Goal: Transaction & Acquisition: Purchase product/service

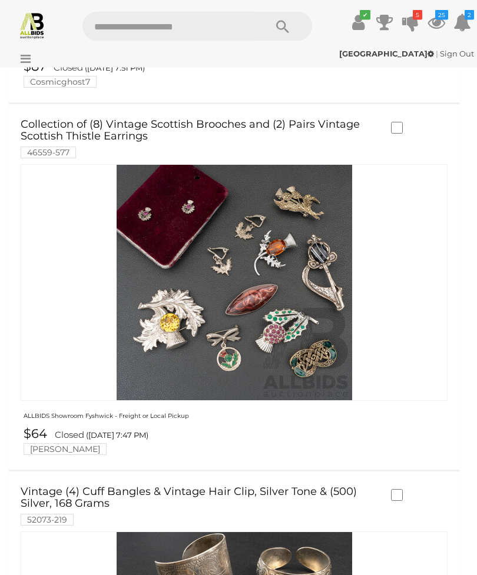
scroll to position [11744, 0]
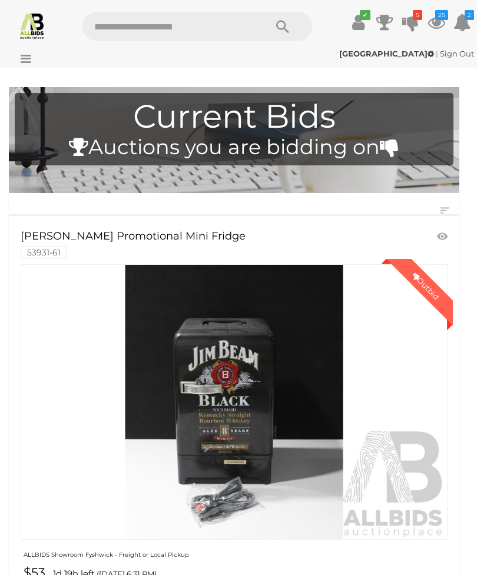
scroll to position [1906, 0]
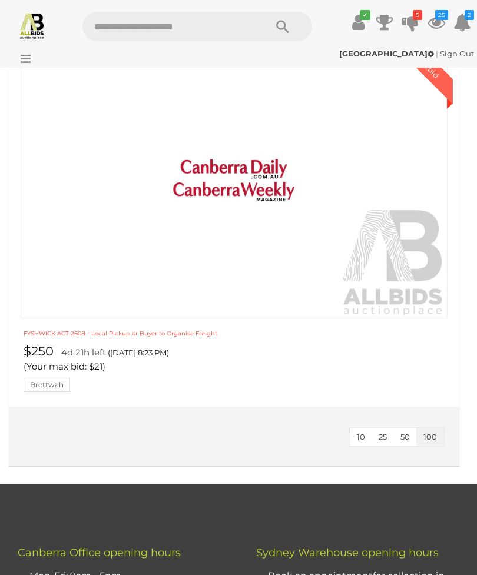
click at [28, 63] on icon at bounding box center [23, 59] width 16 height 12
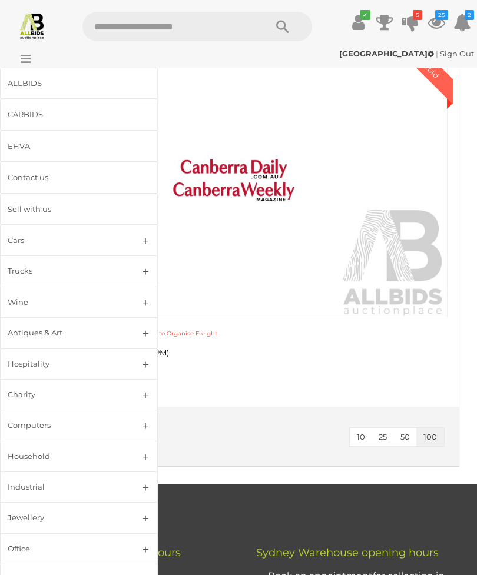
click at [31, 88] on div "ALLBIDS" at bounding box center [65, 83] width 114 height 14
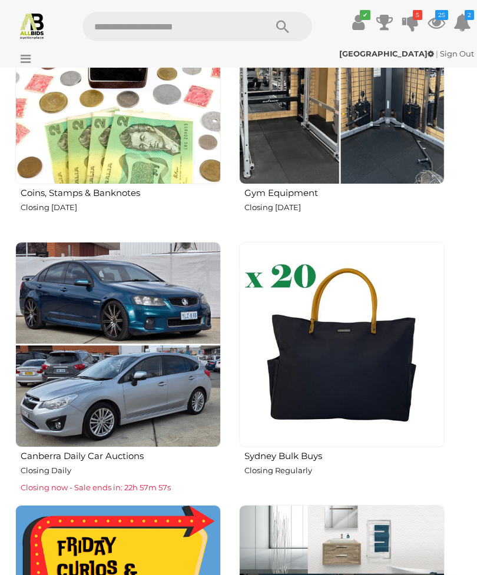
scroll to position [924, 0]
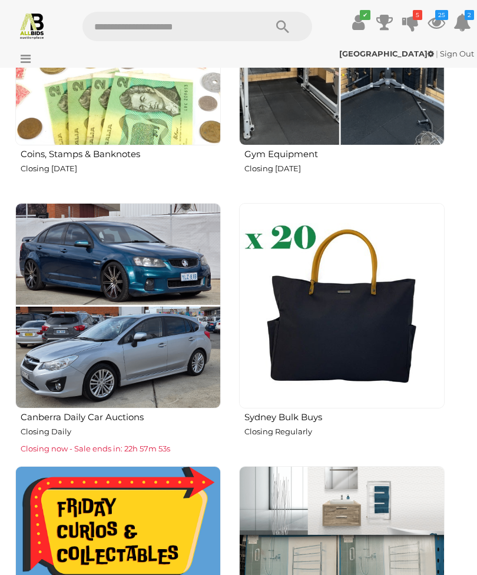
click at [345, 332] on img at bounding box center [341, 305] width 205 height 205
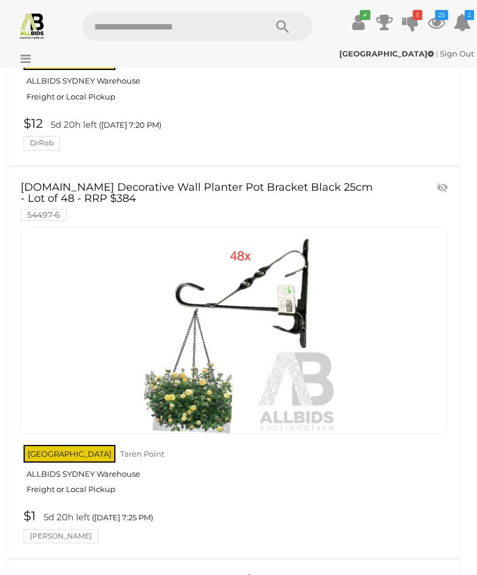
scroll to position [4978, 0]
click at [274, 346] on img at bounding box center [234, 331] width 206 height 206
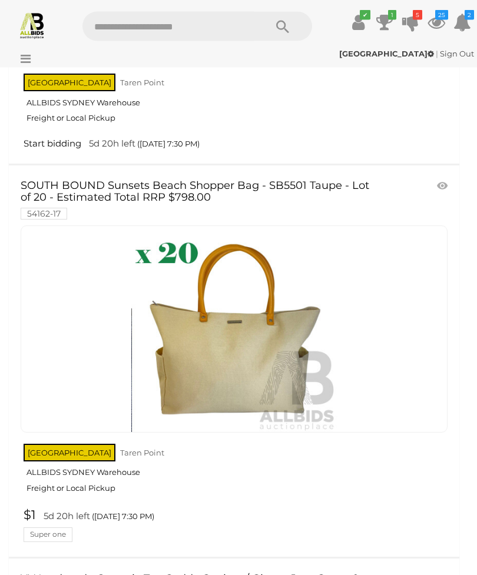
scroll to position [6504, 0]
click at [280, 345] on img at bounding box center [234, 329] width 206 height 206
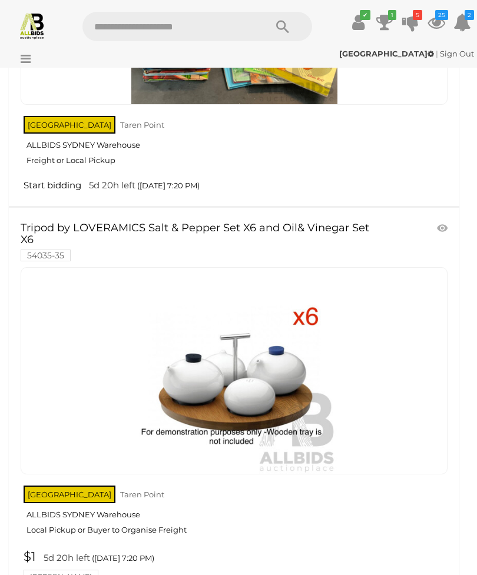
scroll to position [4143, 0]
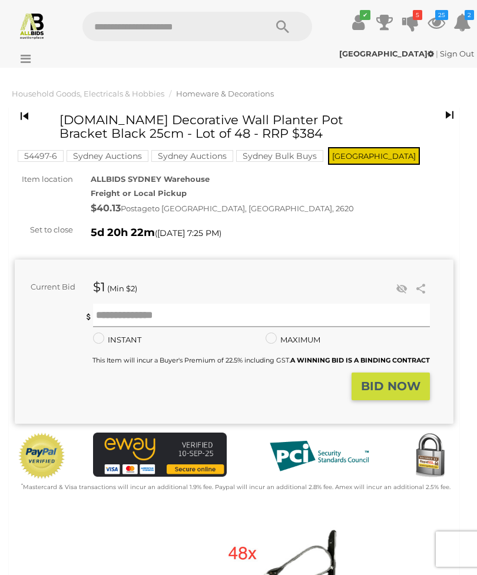
click at [169, 319] on input "text" at bounding box center [261, 316] width 337 height 24
type input "**"
click button "Share" at bounding box center [0, 0] width 0 height 0
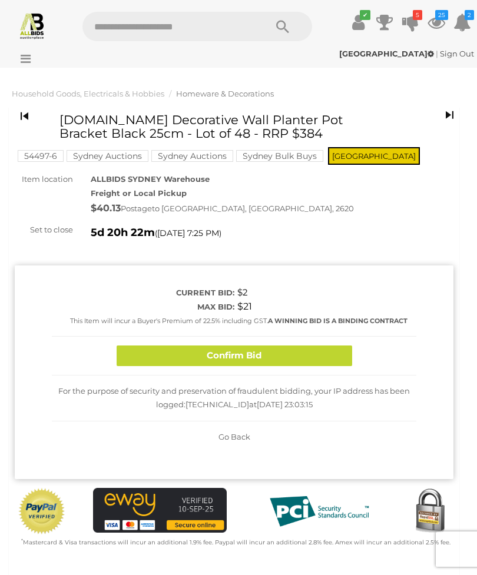
click at [263, 349] on button "Confirm Bid" at bounding box center [233, 355] width 235 height 21
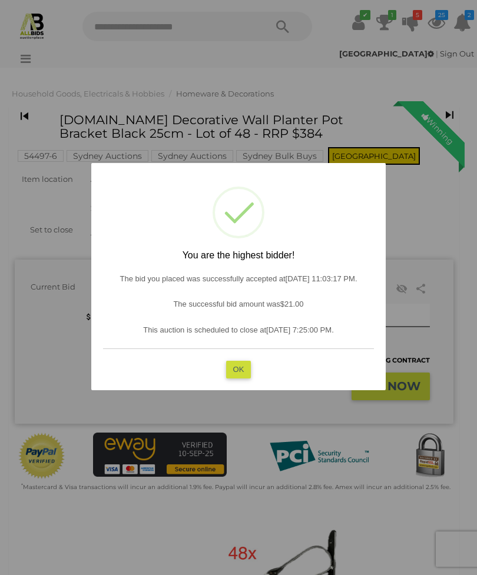
click at [245, 374] on button "OK" at bounding box center [238, 369] width 25 height 17
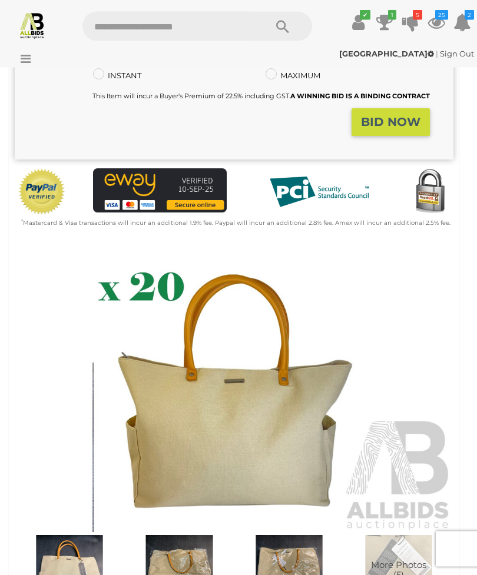
scroll to position [312, 0]
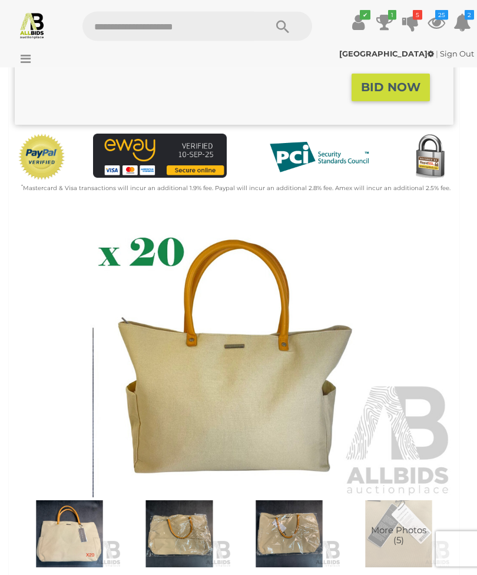
click at [224, 405] on img at bounding box center [234, 356] width 438 height 282
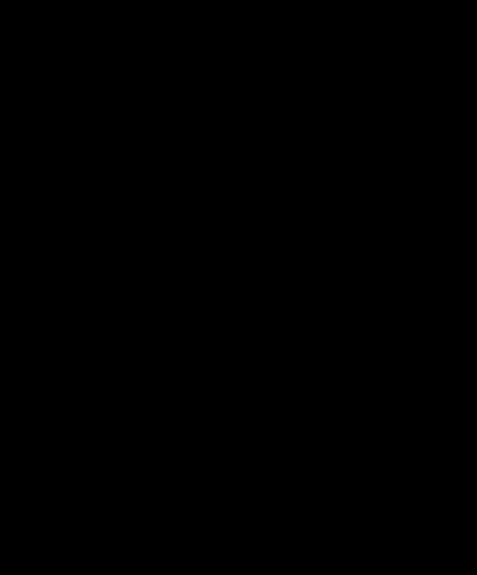
scroll to position [312, 0]
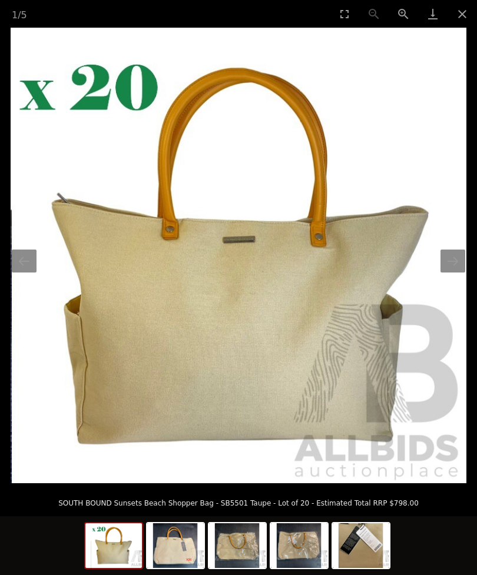
click at [176, 568] on img at bounding box center [175, 545] width 56 height 45
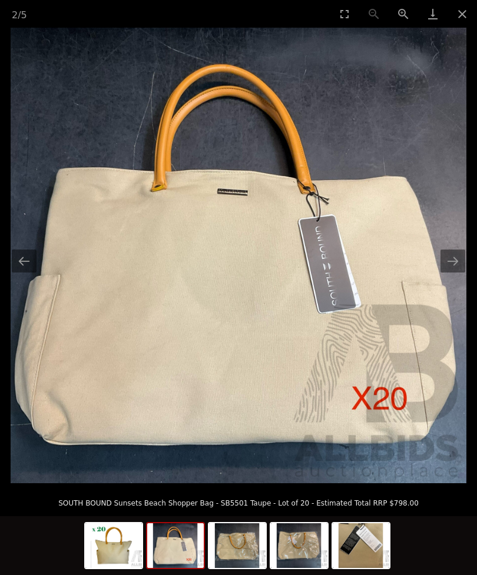
click at [293, 568] on img at bounding box center [299, 545] width 56 height 45
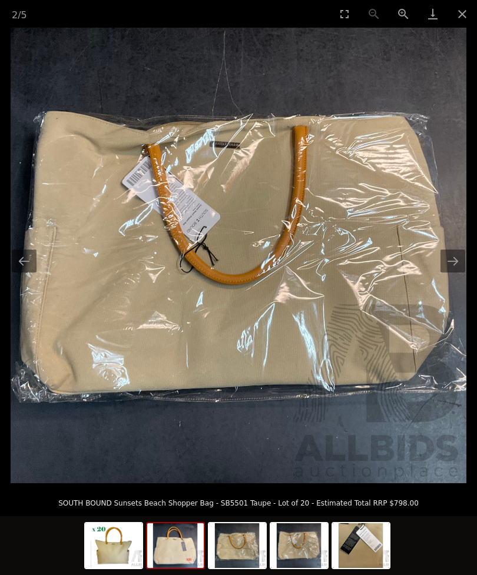
click at [178, 568] on img at bounding box center [175, 545] width 56 height 45
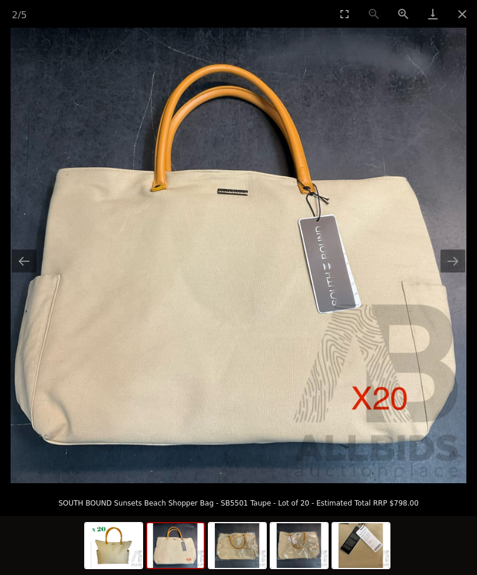
click at [372, 568] on img at bounding box center [360, 545] width 56 height 45
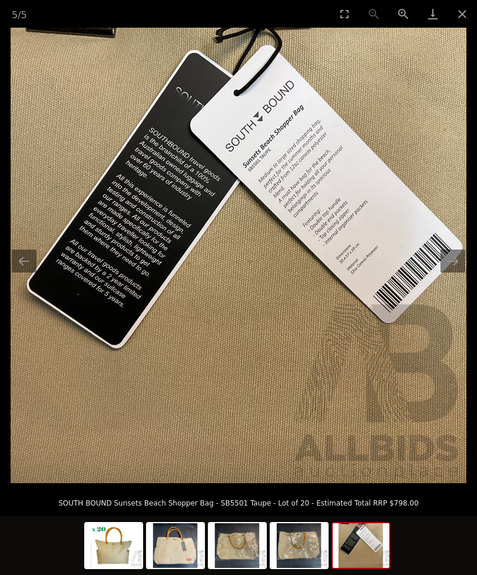
click at [467, 22] on button "Close gallery" at bounding box center [461, 14] width 29 height 28
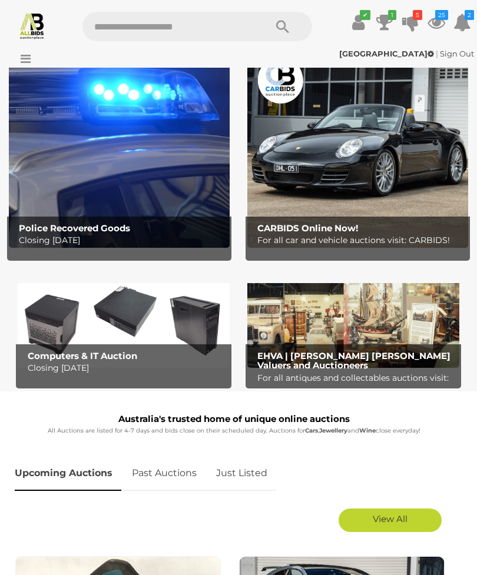
scroll to position [44, 0]
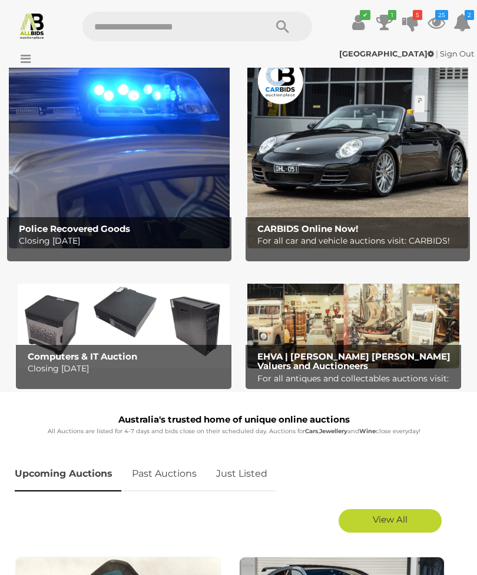
click at [240, 479] on link "Just Listed" at bounding box center [241, 474] width 69 height 35
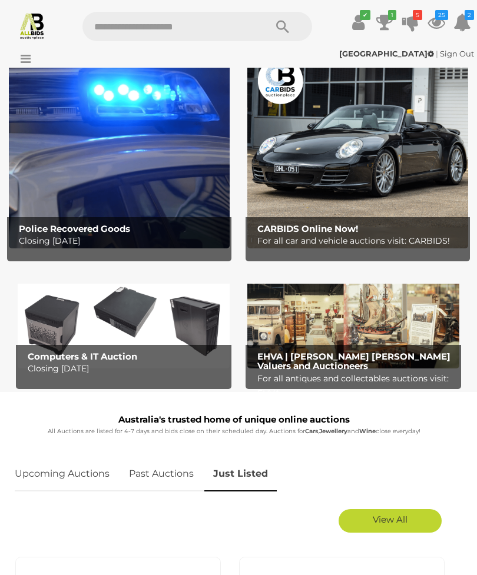
click at [384, 527] on link "View All" at bounding box center [389, 521] width 103 height 24
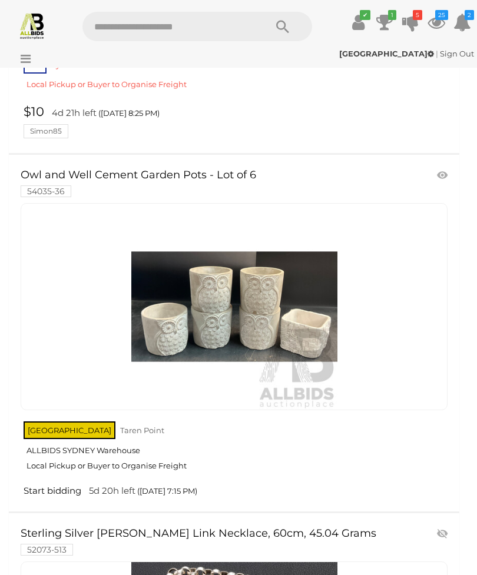
scroll to position [4871, 0]
click at [269, 284] on img at bounding box center [234, 307] width 206 height 206
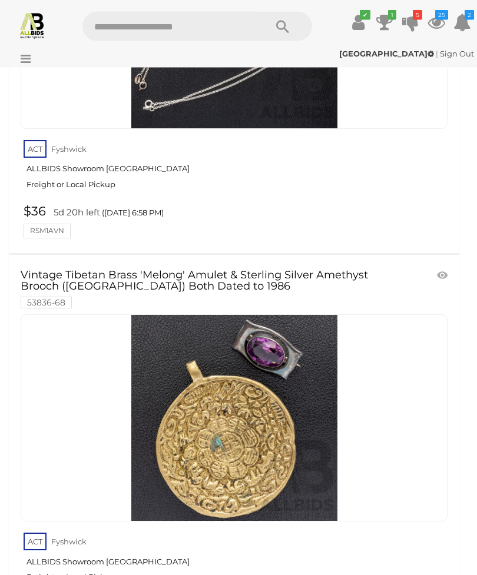
scroll to position [15582, 0]
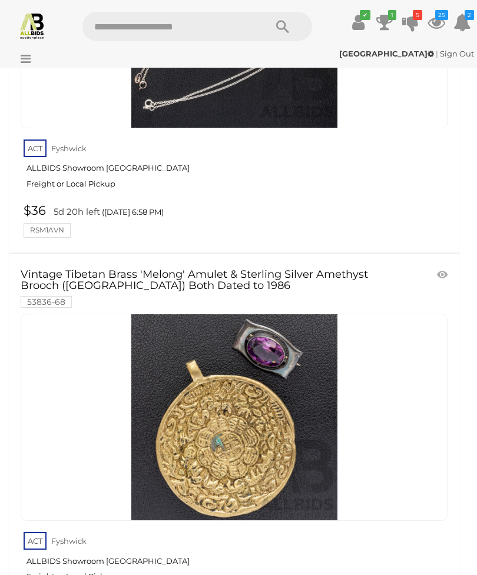
click at [287, 349] on img at bounding box center [234, 417] width 206 height 206
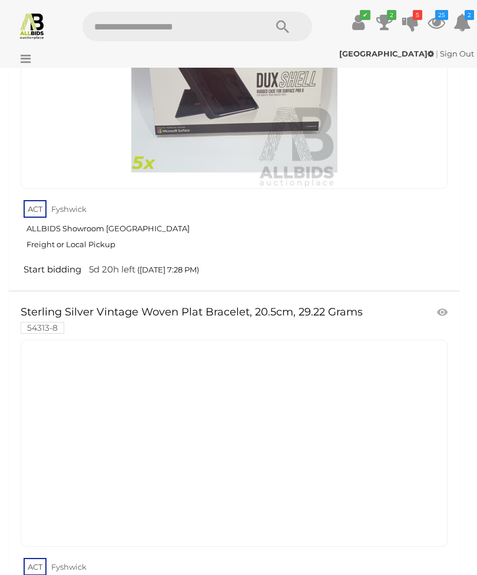
scroll to position [37956, 0]
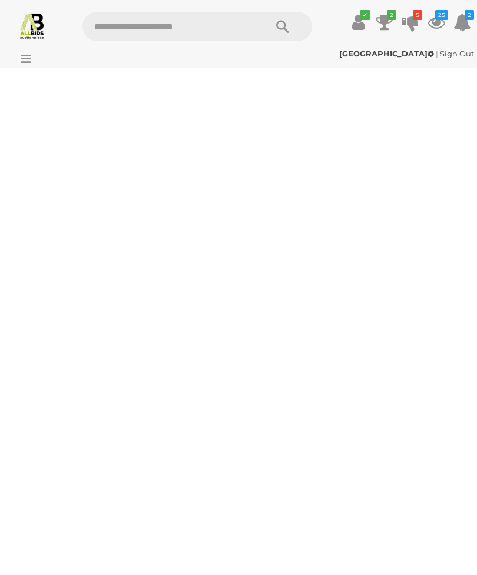
scroll to position [0, 0]
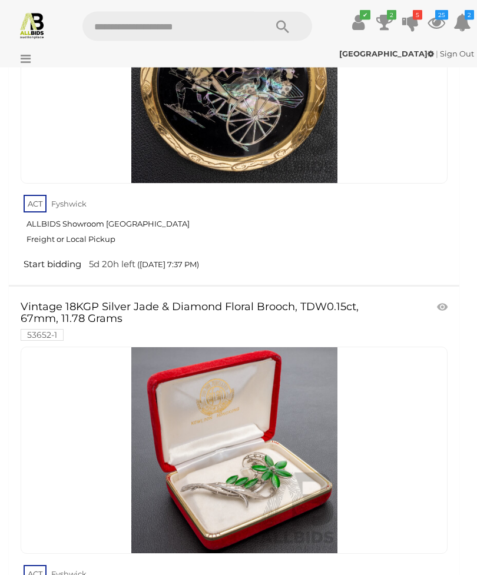
scroll to position [6326, 0]
click at [445, 298] on link at bounding box center [443, 307] width 19 height 18
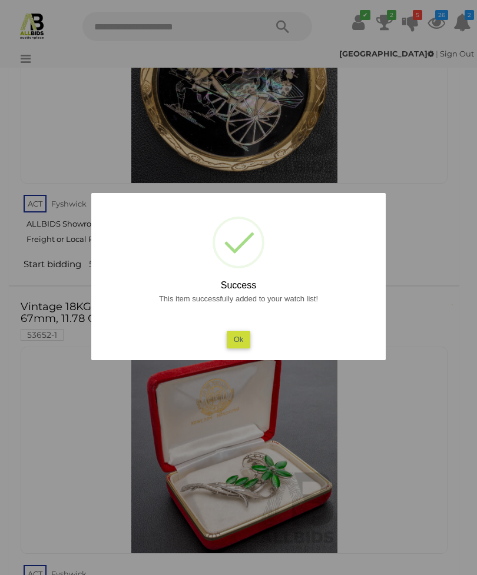
click at [240, 348] on button "Ok" at bounding box center [238, 339] width 24 height 17
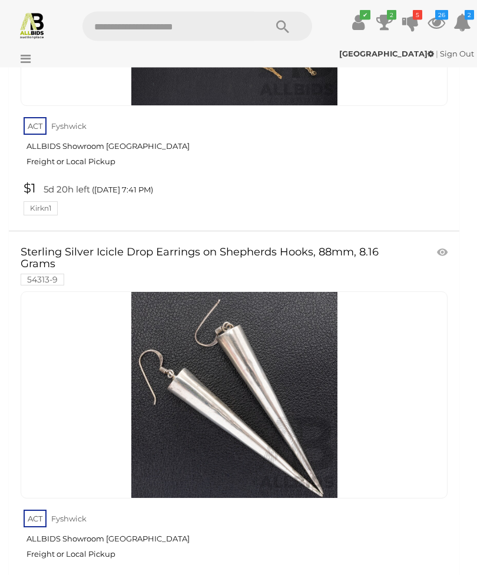
scroll to position [9510, 0]
click at [442, 244] on link at bounding box center [443, 253] width 19 height 18
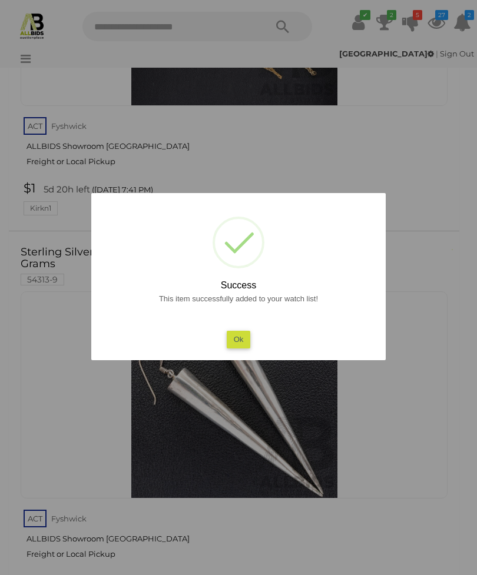
click at [238, 348] on button "Ok" at bounding box center [238, 339] width 24 height 17
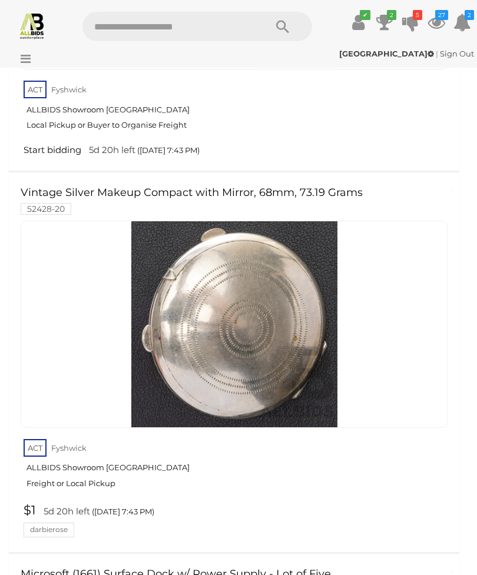
scroll to position [10673, 0]
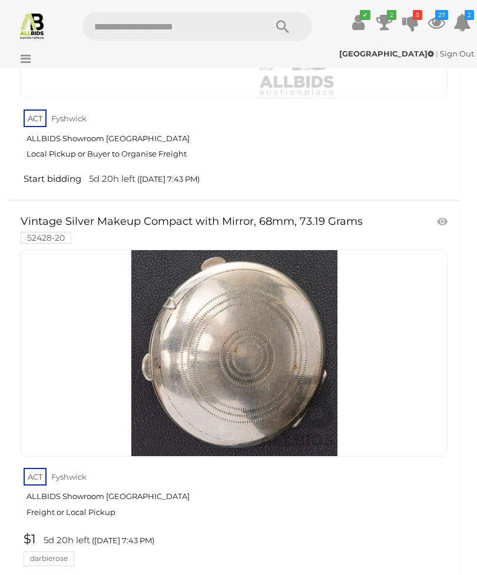
click at [442, 213] on link at bounding box center [443, 222] width 19 height 18
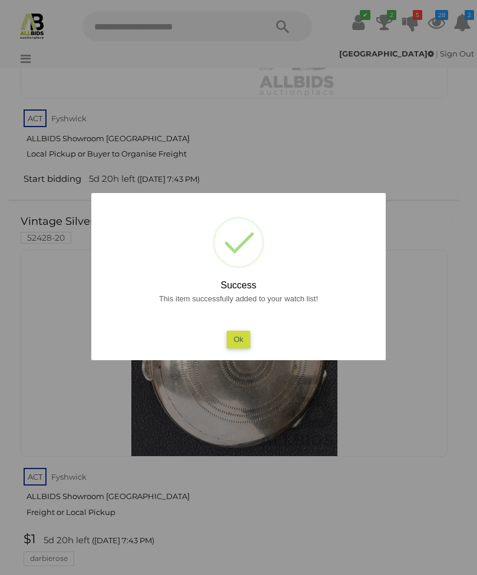
click at [238, 348] on button "Ok" at bounding box center [238, 339] width 24 height 17
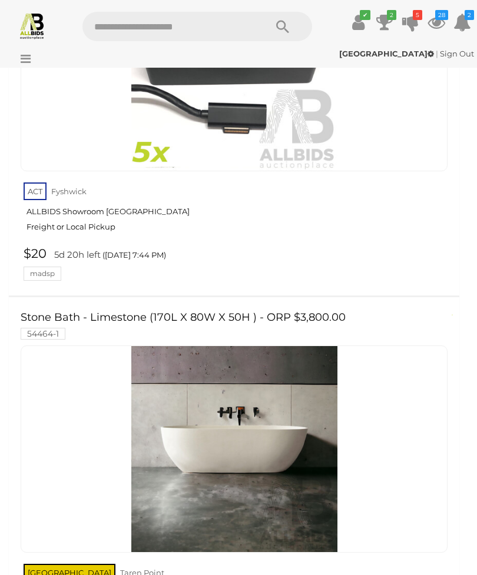
scroll to position [11451, 0]
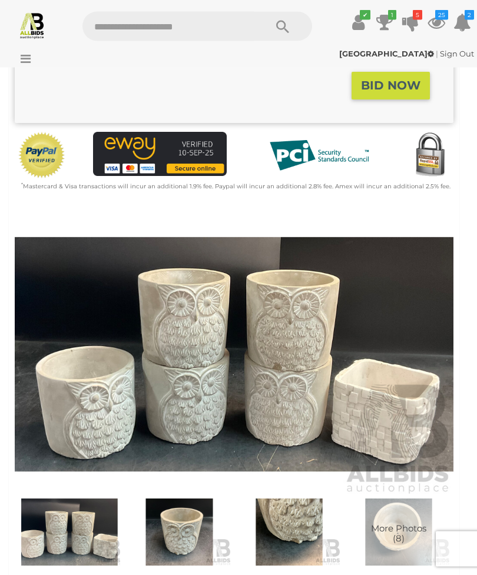
scroll to position [270, 0]
click at [82, 535] on img at bounding box center [70, 531] width 104 height 67
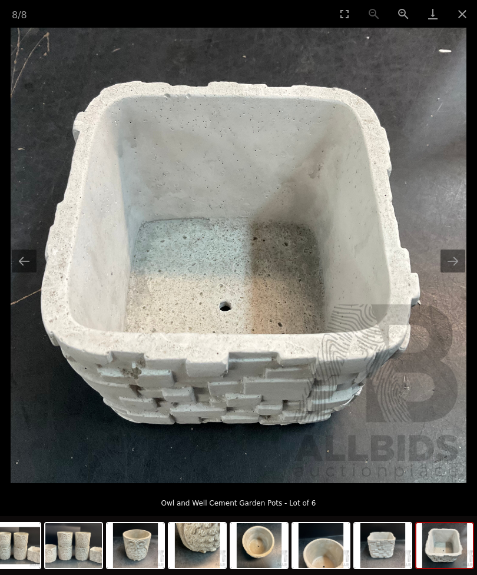
click at [461, 7] on button "Close gallery" at bounding box center [461, 14] width 29 height 28
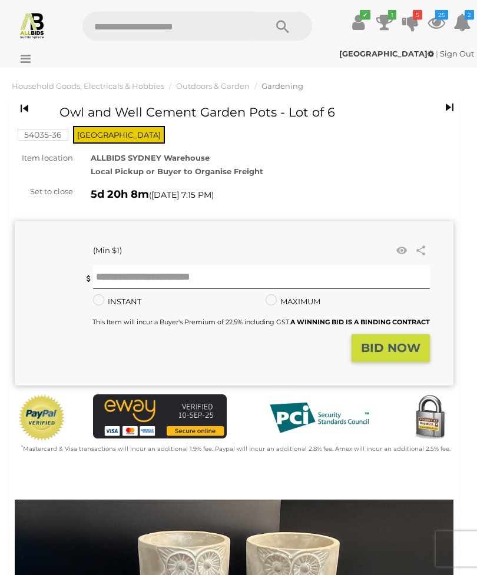
scroll to position [2, 0]
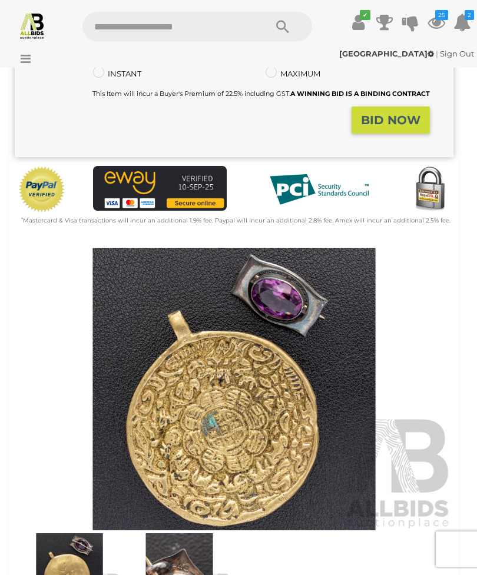
scroll to position [332, 0]
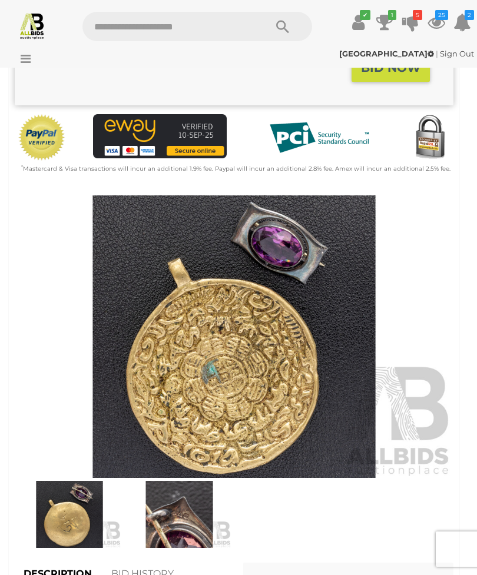
click at [64, 531] on img at bounding box center [70, 514] width 104 height 67
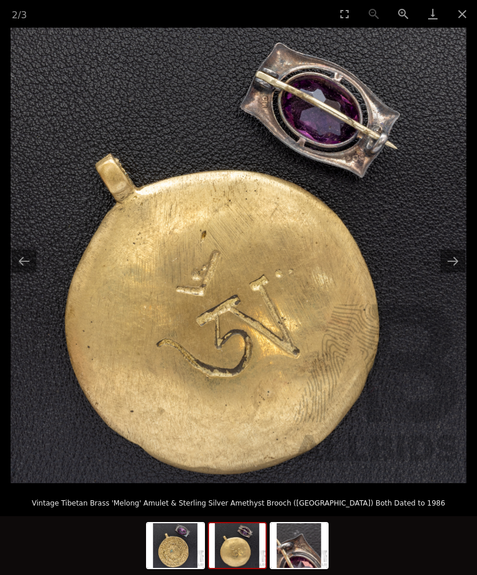
click at [455, 272] on button "Next slide" at bounding box center [452, 260] width 25 height 23
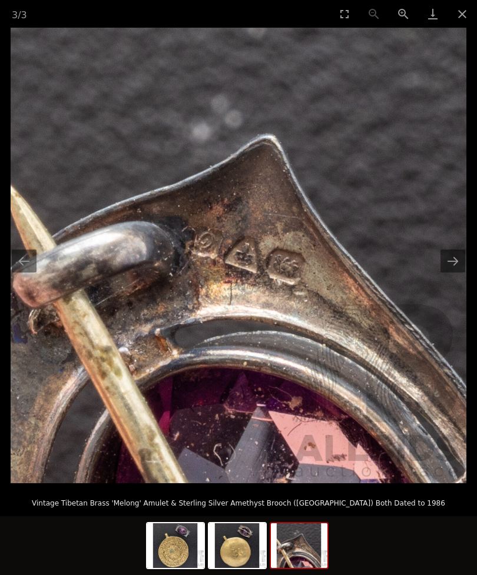
click at [456, 272] on button "Next slide" at bounding box center [452, 260] width 25 height 23
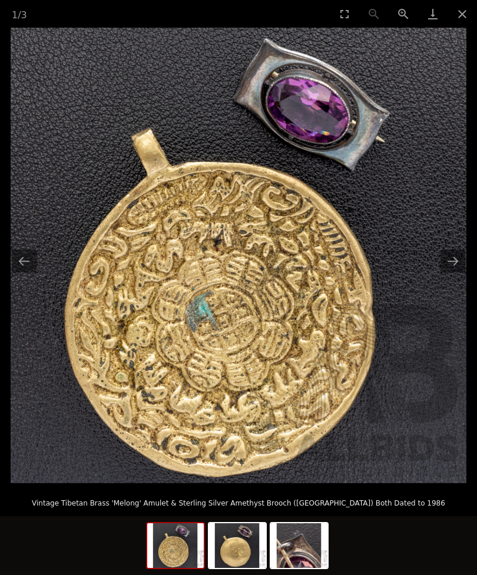
click at [451, 272] on button "Next slide" at bounding box center [452, 260] width 25 height 23
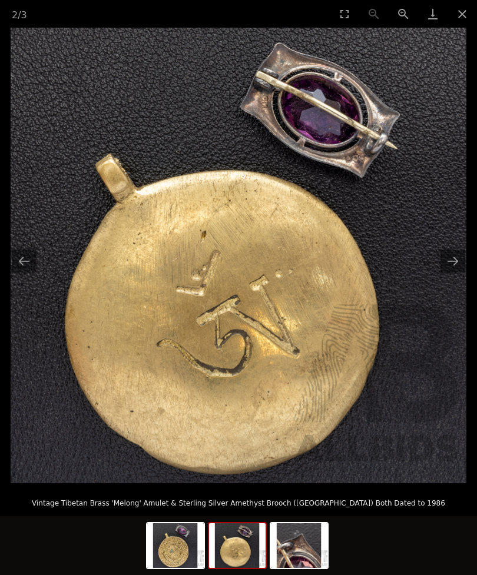
click at [454, 272] on button "Next slide" at bounding box center [452, 260] width 25 height 23
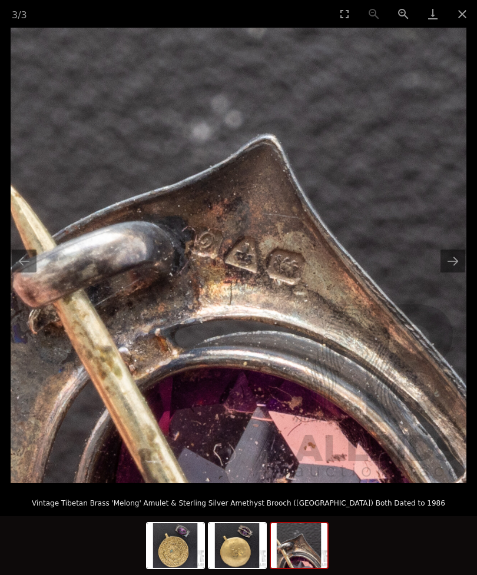
click at [461, 5] on button "Close gallery" at bounding box center [461, 14] width 29 height 28
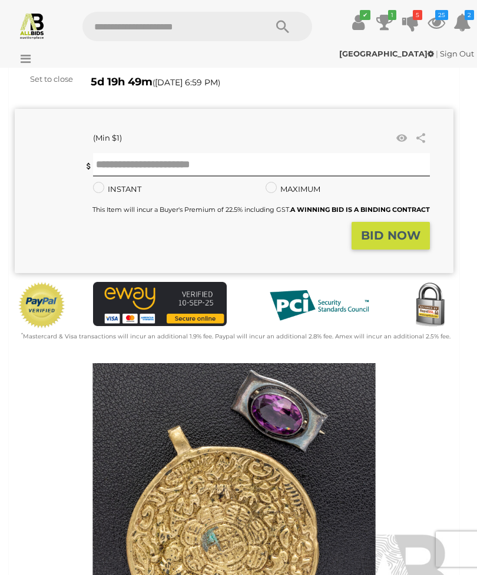
scroll to position [161, 0]
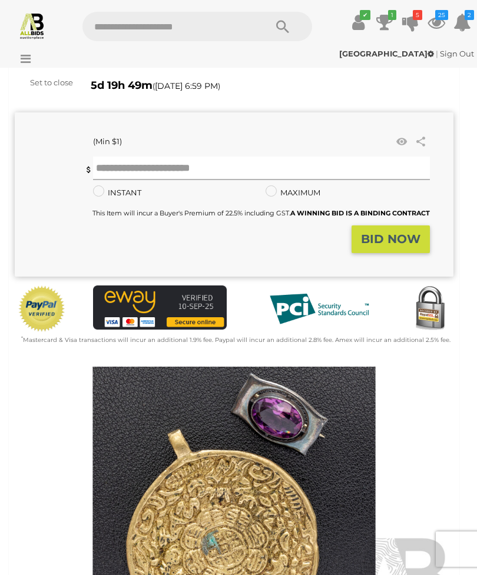
click at [154, 168] on input "text" at bounding box center [261, 168] width 337 height 24
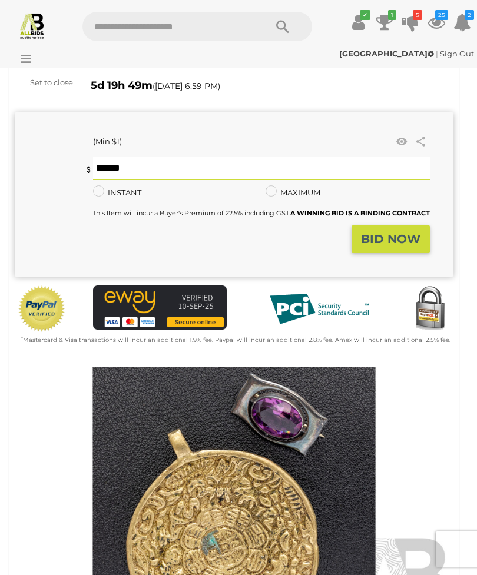
type input "**"
click at [401, 241] on strong "BID NOW" at bounding box center [390, 239] width 59 height 14
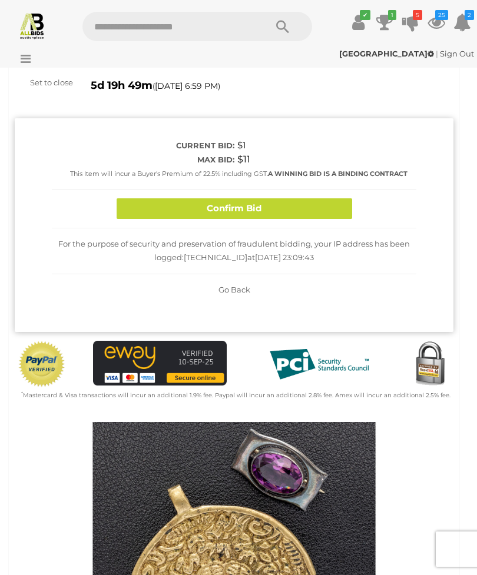
click at [251, 214] on button "Confirm Bid" at bounding box center [233, 208] width 235 height 21
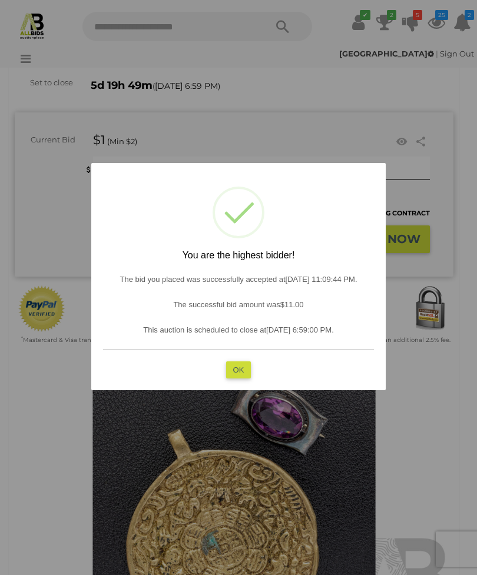
click at [238, 378] on button "OK" at bounding box center [238, 369] width 25 height 17
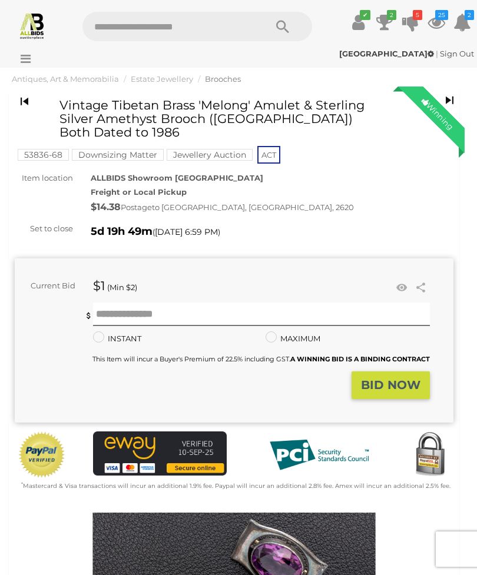
scroll to position [0, 0]
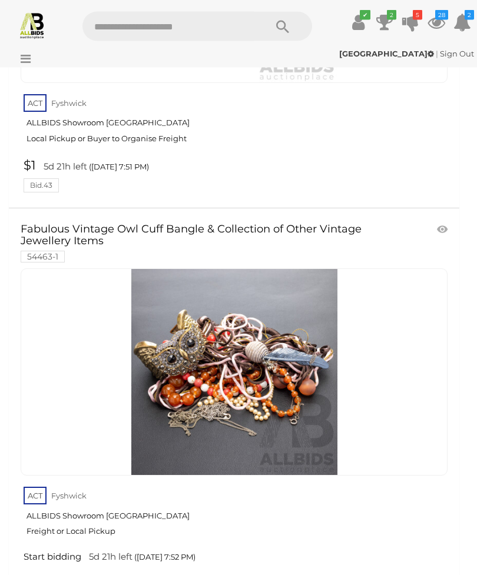
scroll to position [16798, 0]
click at [241, 302] on img at bounding box center [234, 372] width 206 height 206
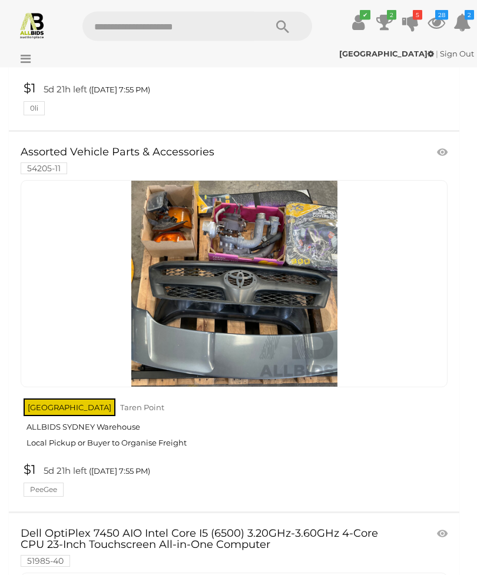
scroll to position [19590, 0]
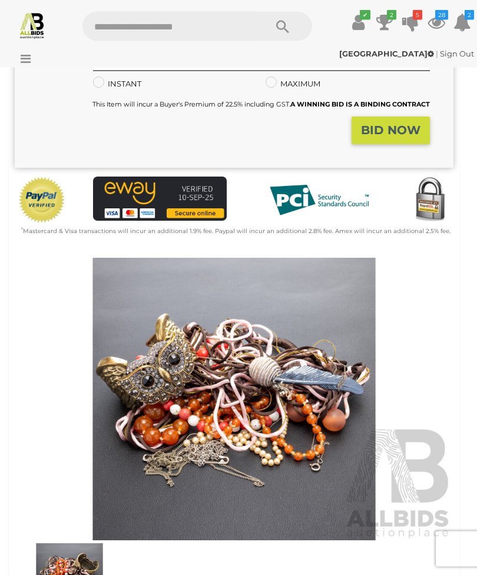
click at [281, 434] on img at bounding box center [234, 399] width 438 height 282
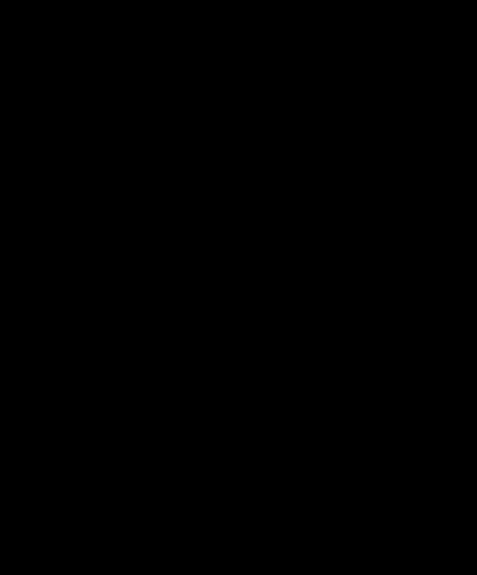
scroll to position [256, 0]
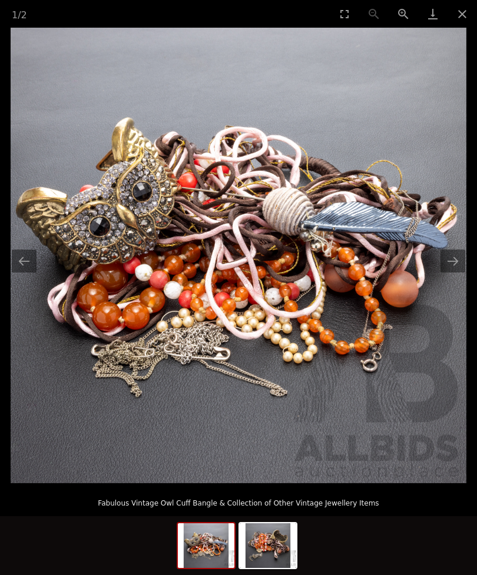
click at [451, 272] on button "Next slide" at bounding box center [452, 260] width 25 height 23
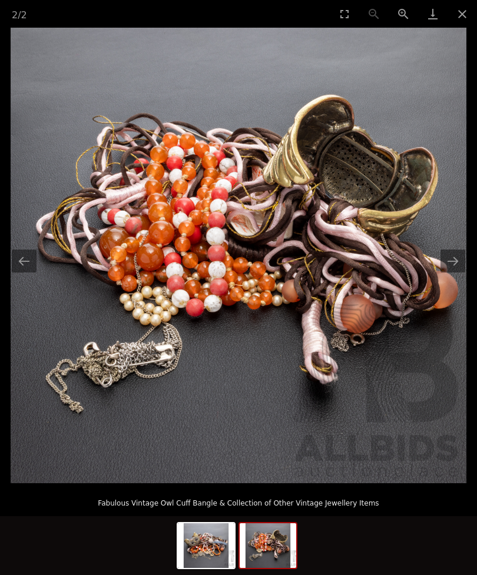
click at [457, 311] on img at bounding box center [238, 255] width 455 height 455
click at [451, 272] on button "Next slide" at bounding box center [452, 260] width 25 height 23
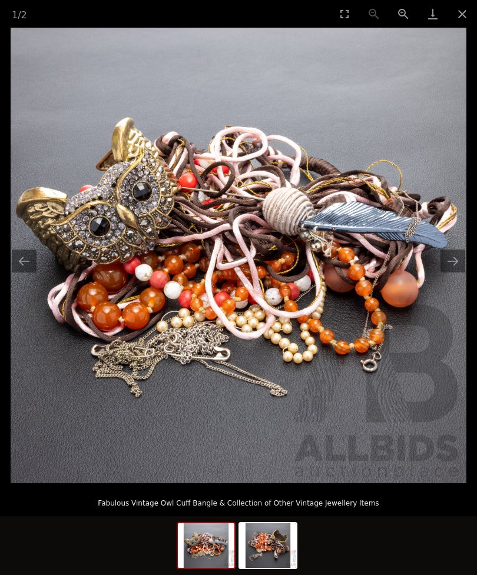
click at [458, 14] on button "Close gallery" at bounding box center [461, 14] width 29 height 28
